Goal: Book appointment/travel/reservation

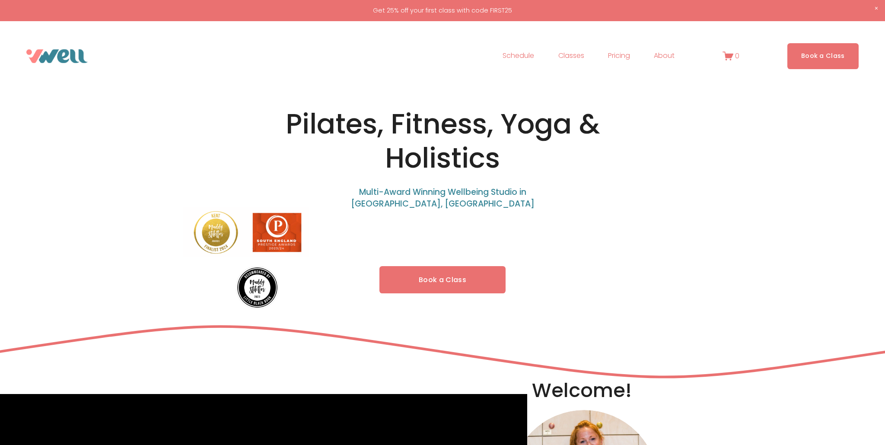
click at [573, 52] on div at bounding box center [442, 222] width 885 height 445
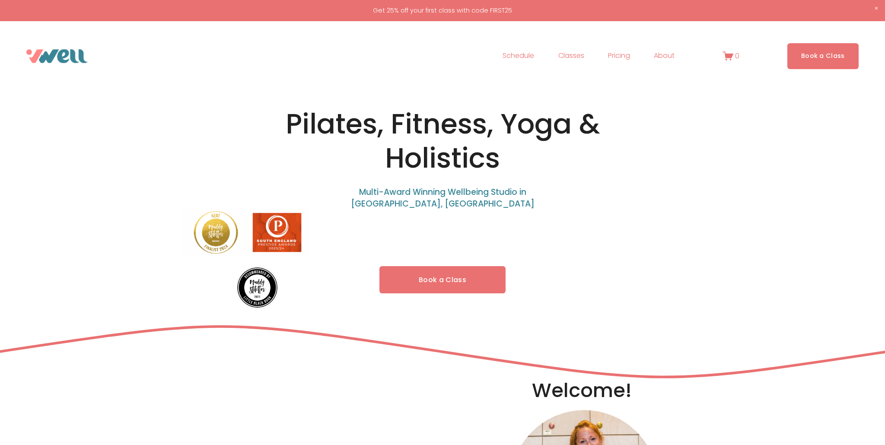
click at [574, 57] on span "Classes" at bounding box center [571, 56] width 26 height 13
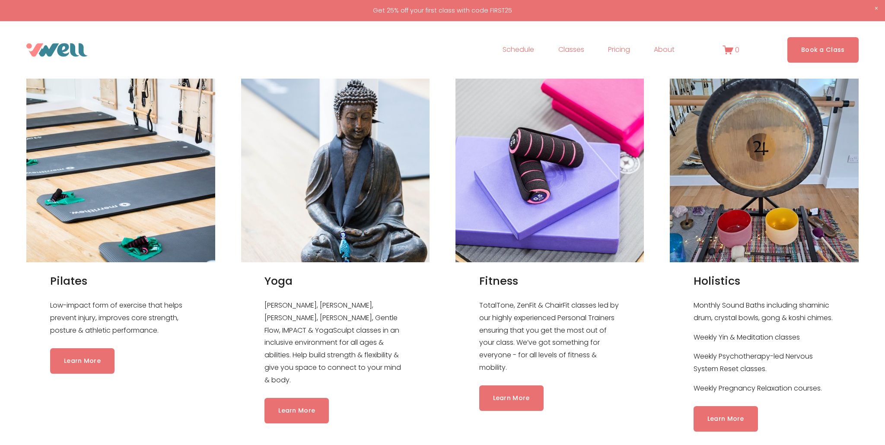
scroll to position [831, 0]
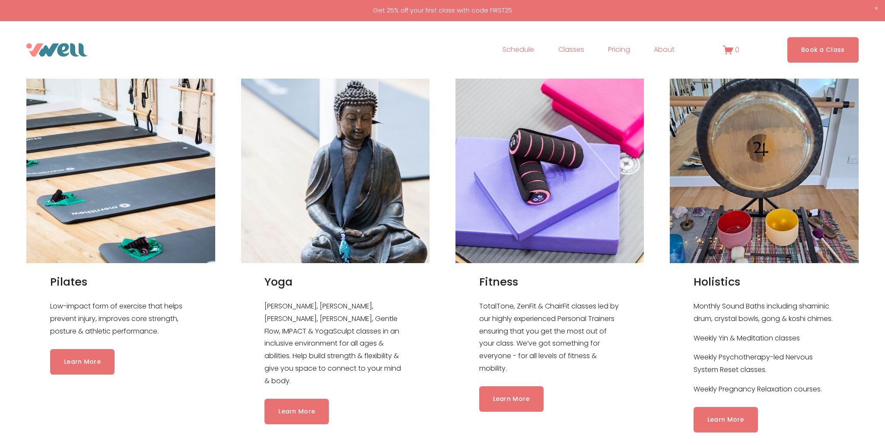
click at [528, 51] on link "Schedule" at bounding box center [519, 50] width 32 height 14
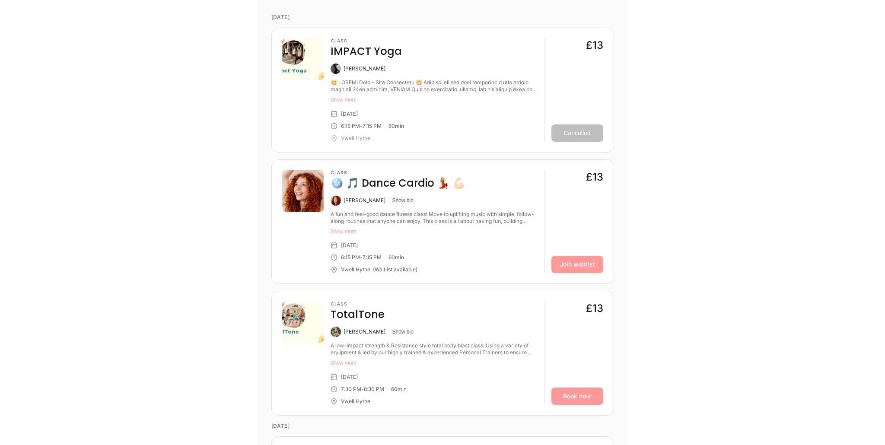
scroll to position [423, 0]
click at [337, 230] on button "Show more" at bounding box center [434, 229] width 207 height 7
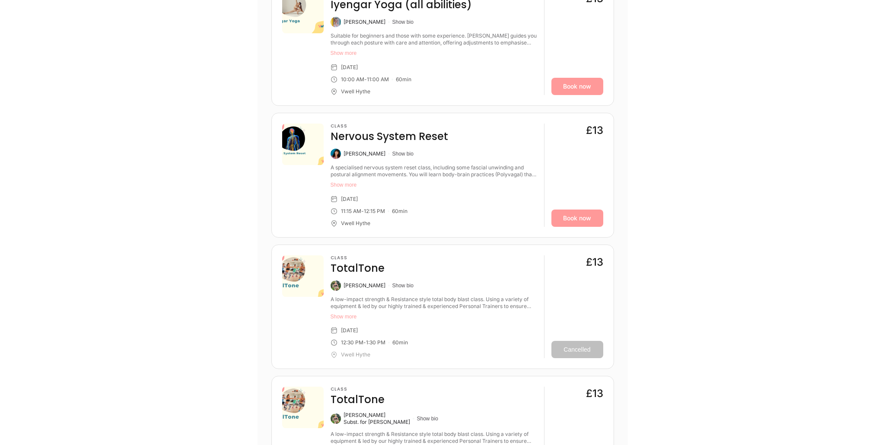
scroll to position [1029, 0]
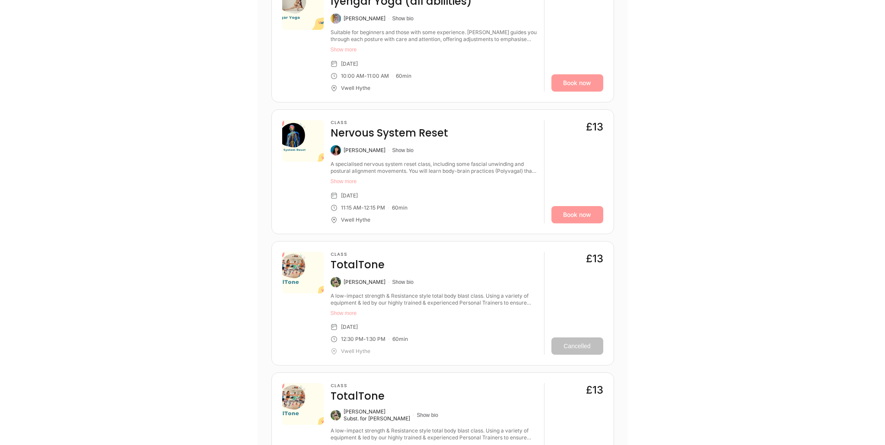
click at [349, 181] on button "Show more" at bounding box center [434, 181] width 207 height 7
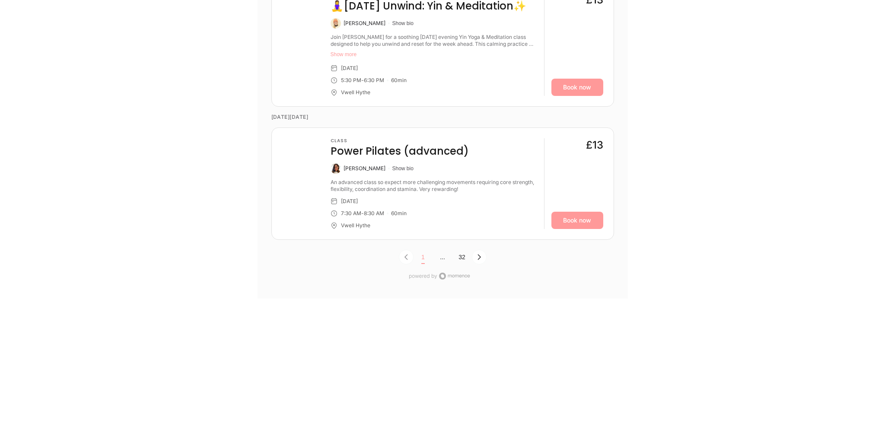
scroll to position [2944, 0]
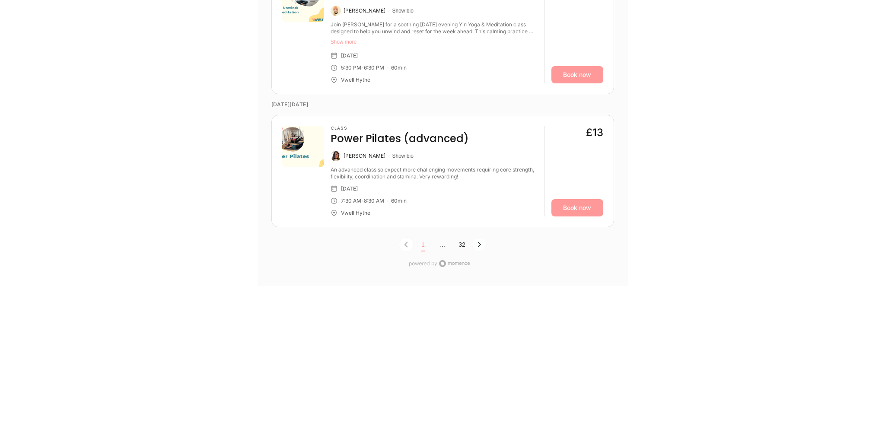
click at [480, 245] on icon "Next Page, Page 0" at bounding box center [479, 245] width 3 height 6
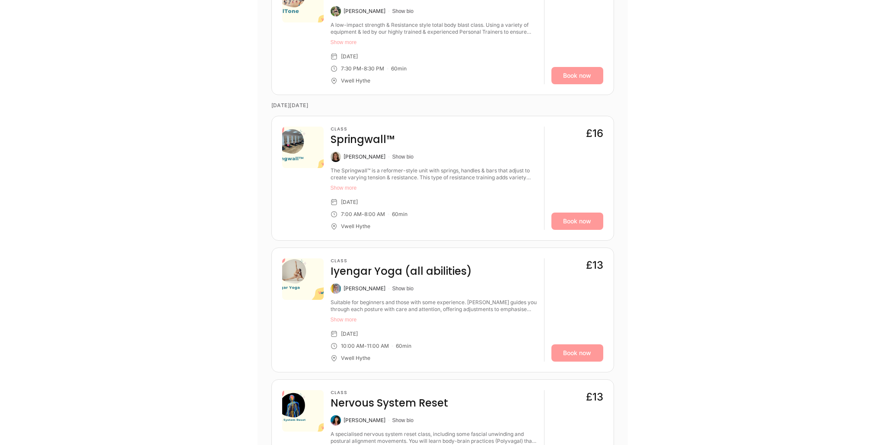
scroll to position [2575, 0]
